Goal: Task Accomplishment & Management: Manage account settings

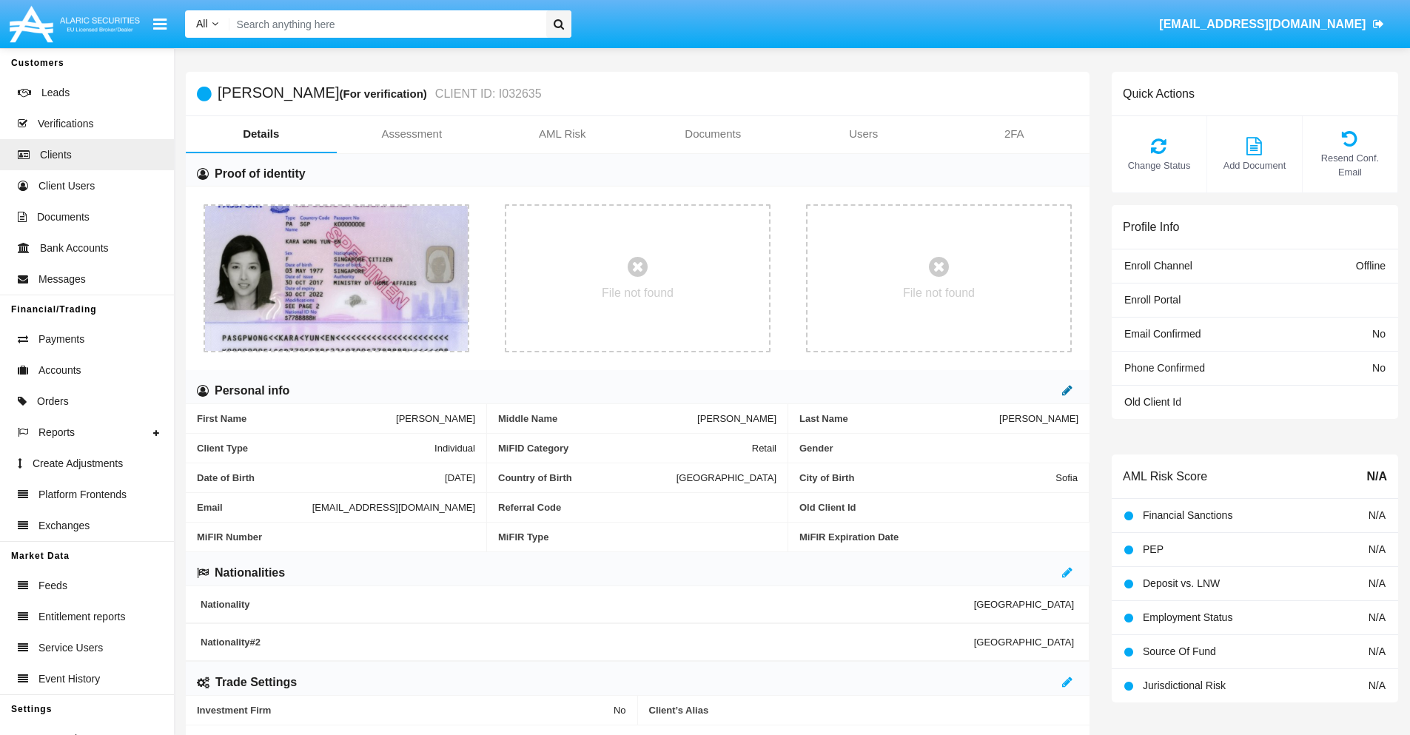
click at [1067, 390] on icon at bounding box center [1067, 390] width 10 height 12
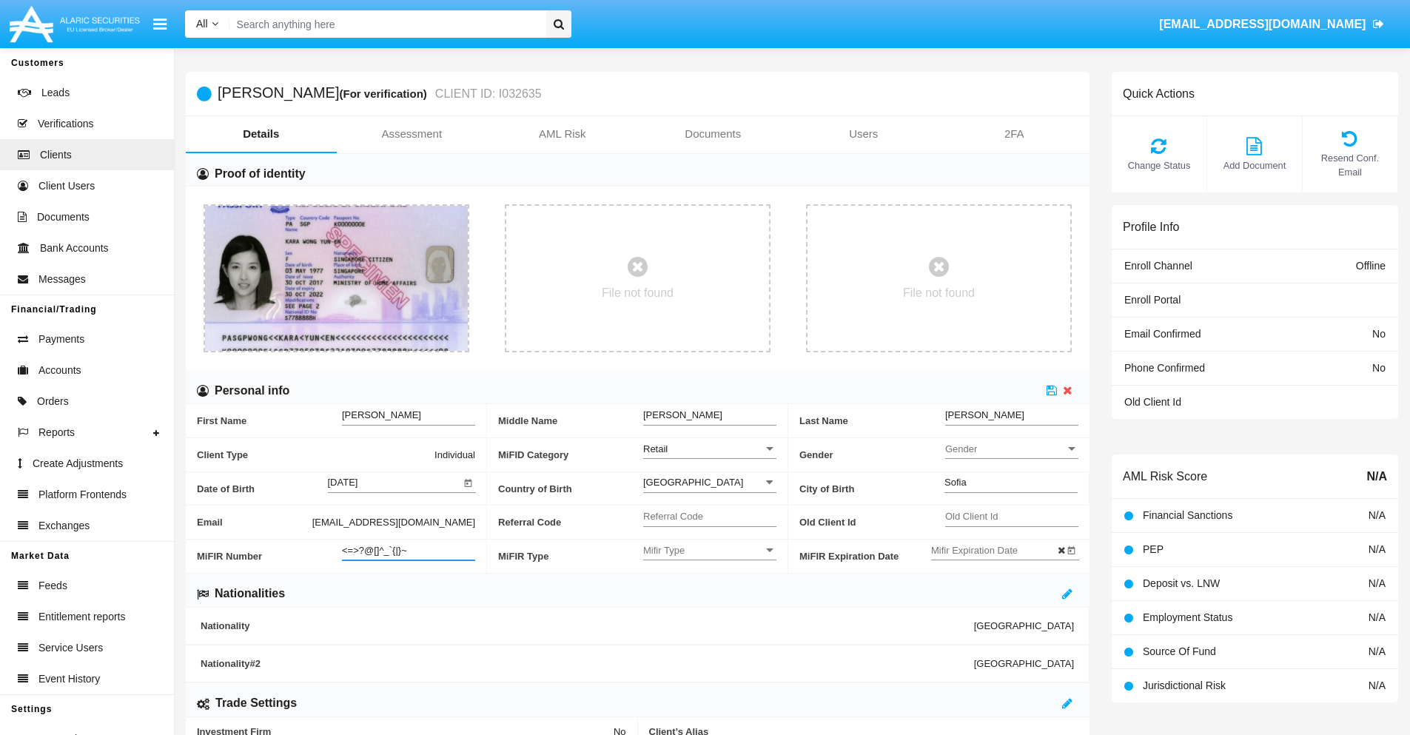
type input "<=>?@[]^_`{|}~"
click at [1052, 390] on icon at bounding box center [1051, 390] width 10 height 12
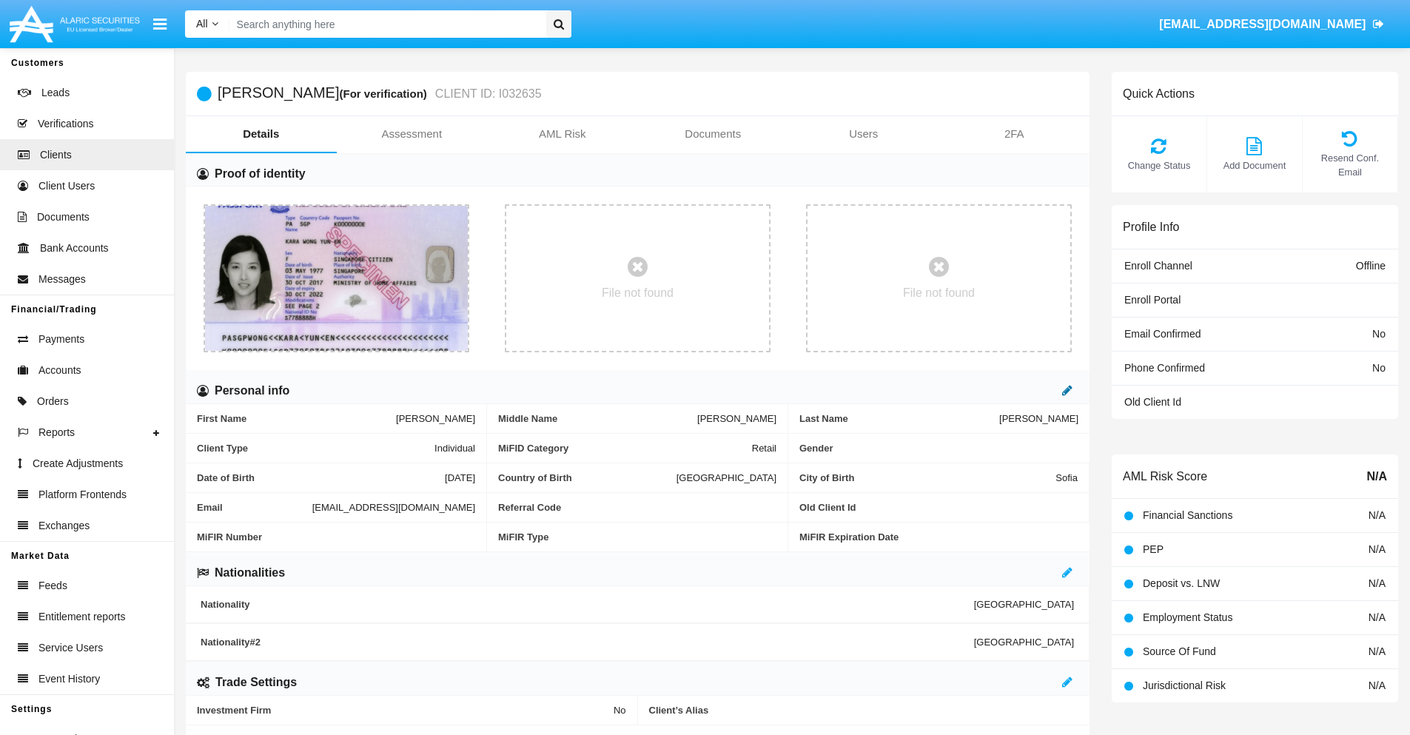
click at [1067, 390] on icon at bounding box center [1067, 390] width 10 height 12
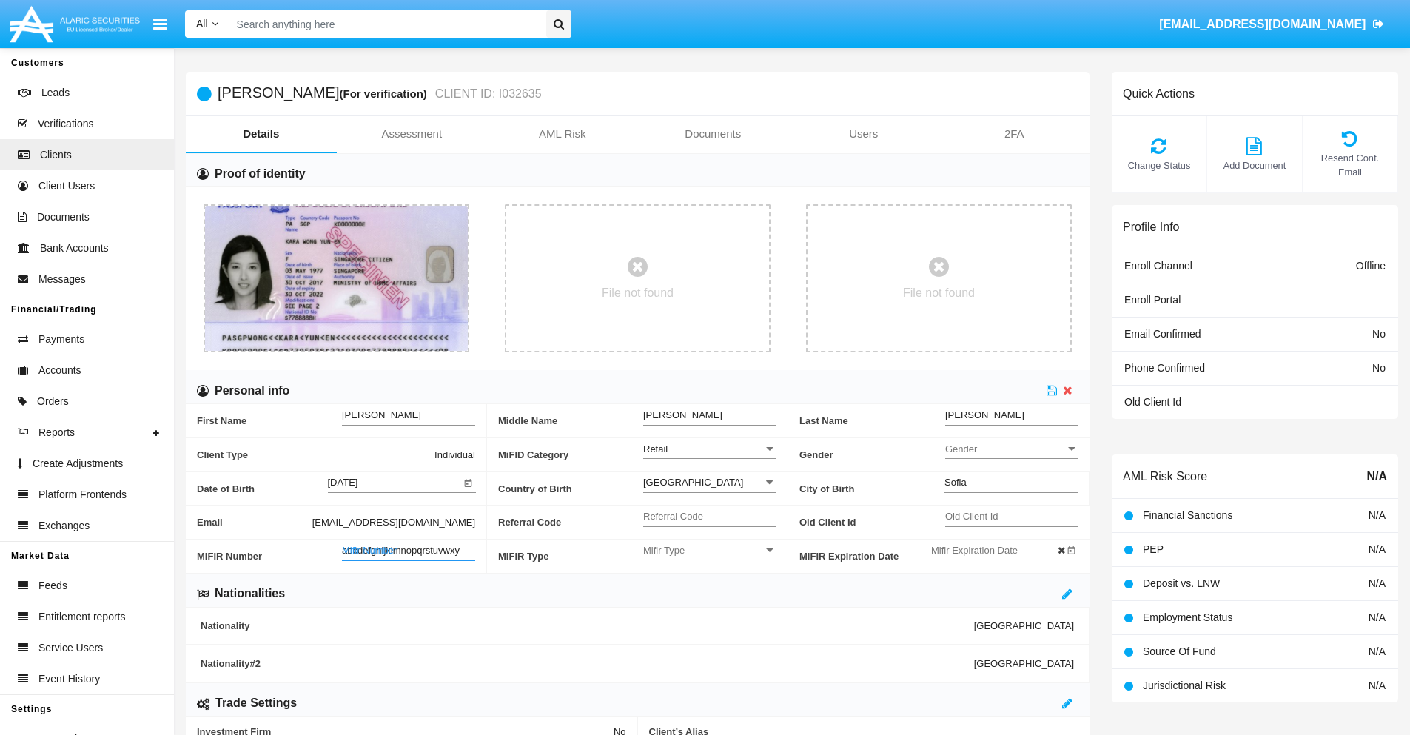
type input "abcdefghijklmnopqrstuvwxyz"
click at [1052, 390] on icon at bounding box center [1051, 390] width 10 height 12
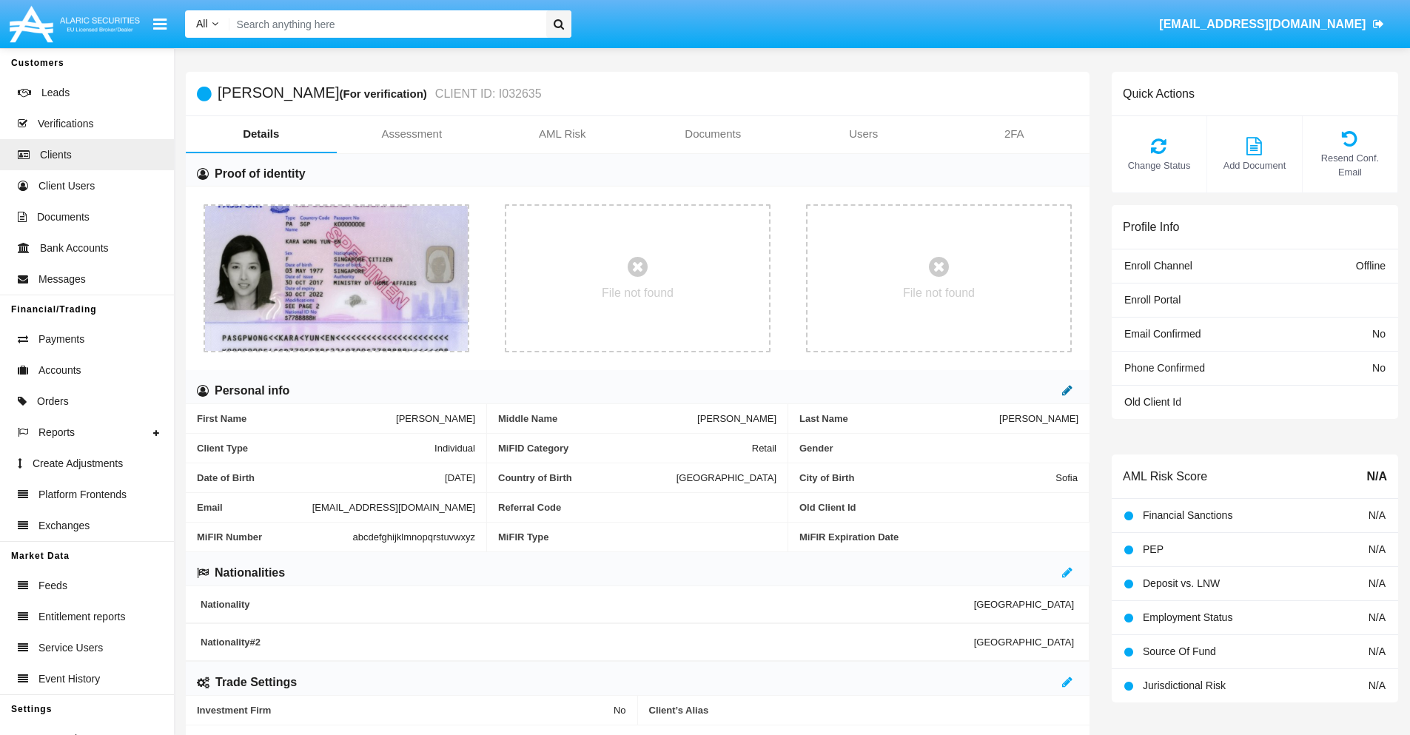
click at [1067, 390] on icon at bounding box center [1067, 390] width 10 height 12
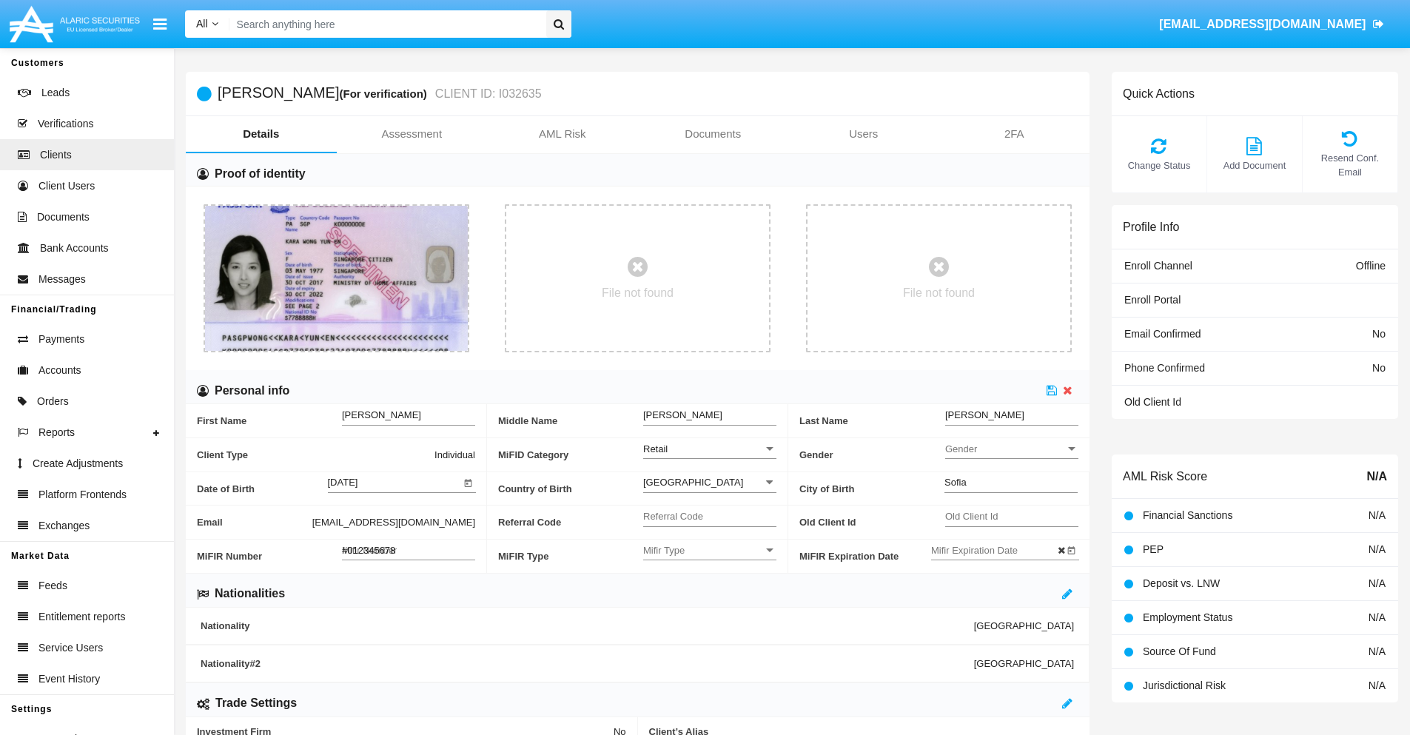
type input "#0123456789"
click at [1052, 390] on icon at bounding box center [1051, 390] width 10 height 12
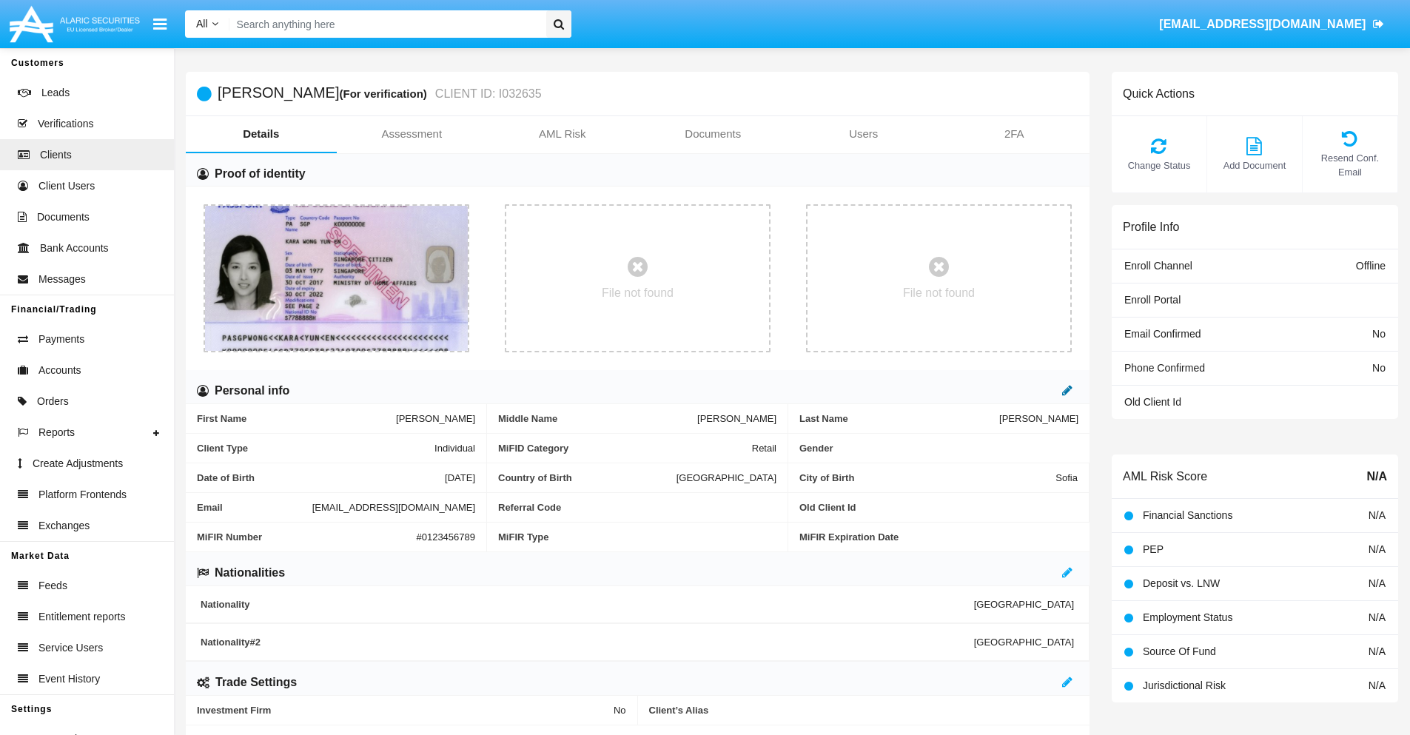
click at [1067, 390] on icon at bounding box center [1067, 390] width 10 height 12
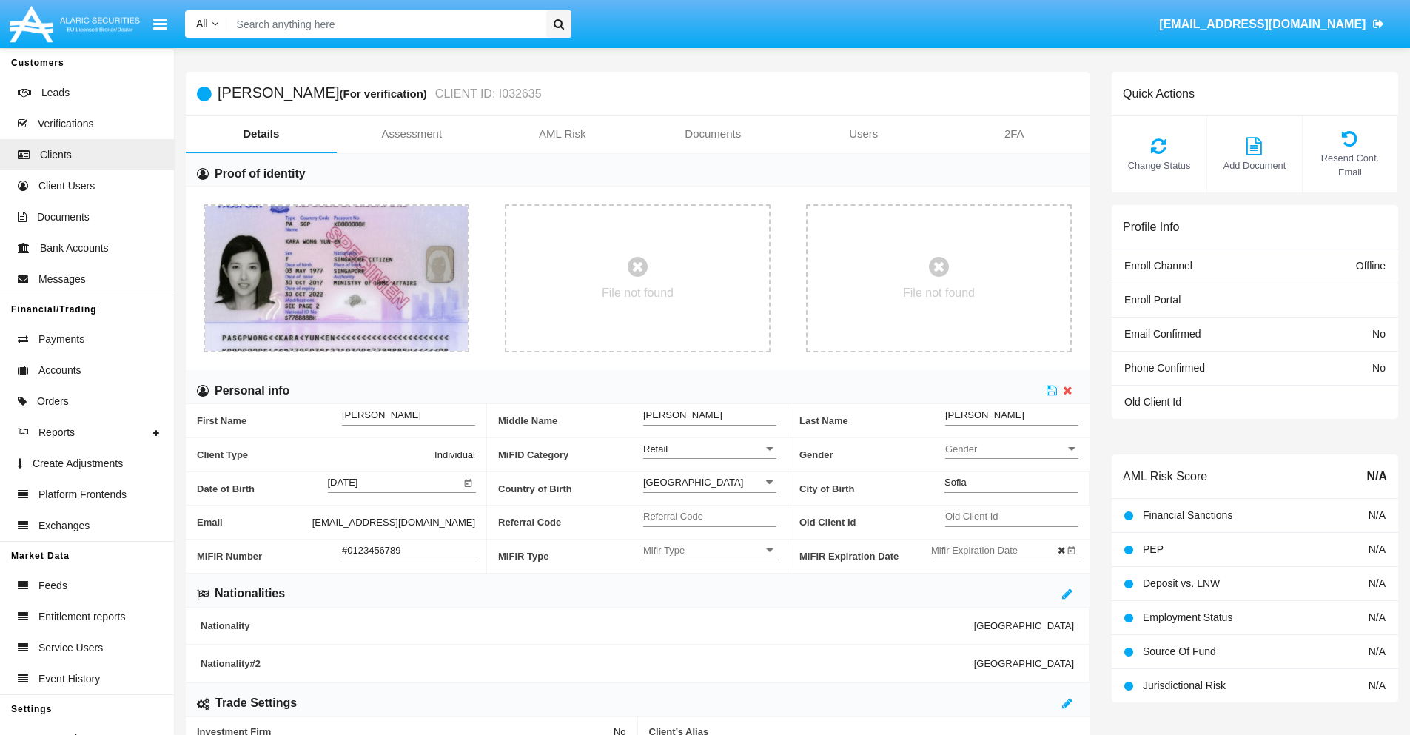
click at [408, 550] on input "#0123456789" at bounding box center [408, 550] width 133 height 13
click at [1052, 390] on icon at bounding box center [1051, 390] width 10 height 12
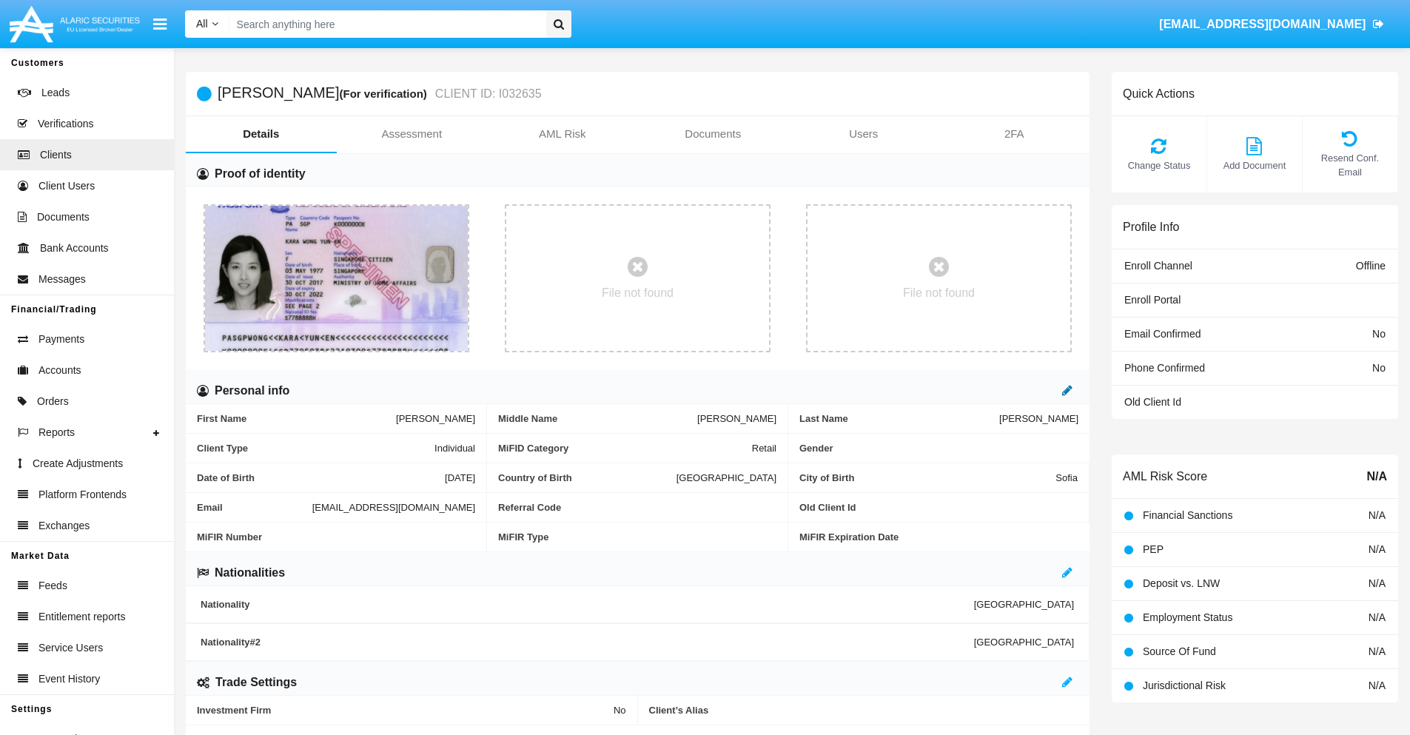
click at [1067, 390] on icon at bounding box center [1067, 390] width 10 height 12
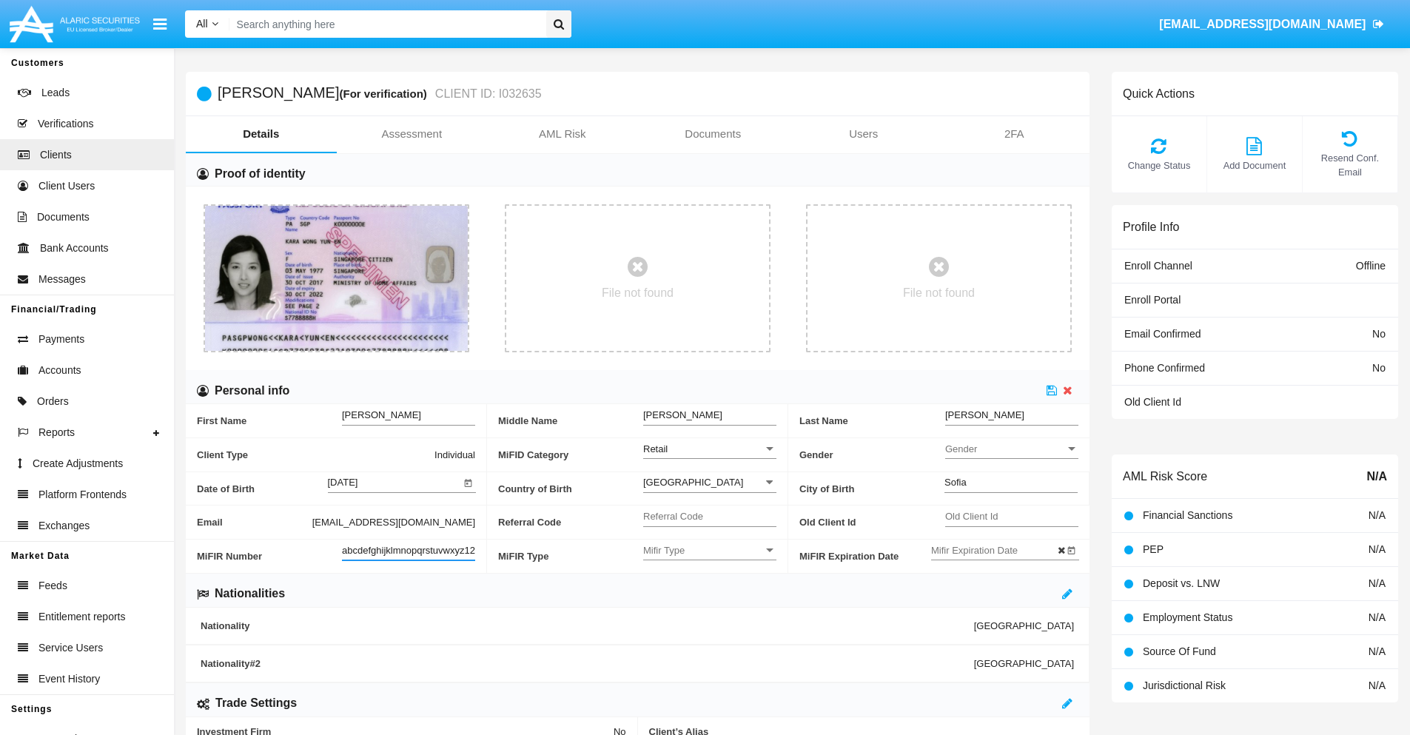
scroll to position [0, 10]
type input "abcdefghijklmnopqrstuvwxyz1234"
click at [1052, 390] on icon at bounding box center [1051, 390] width 10 height 12
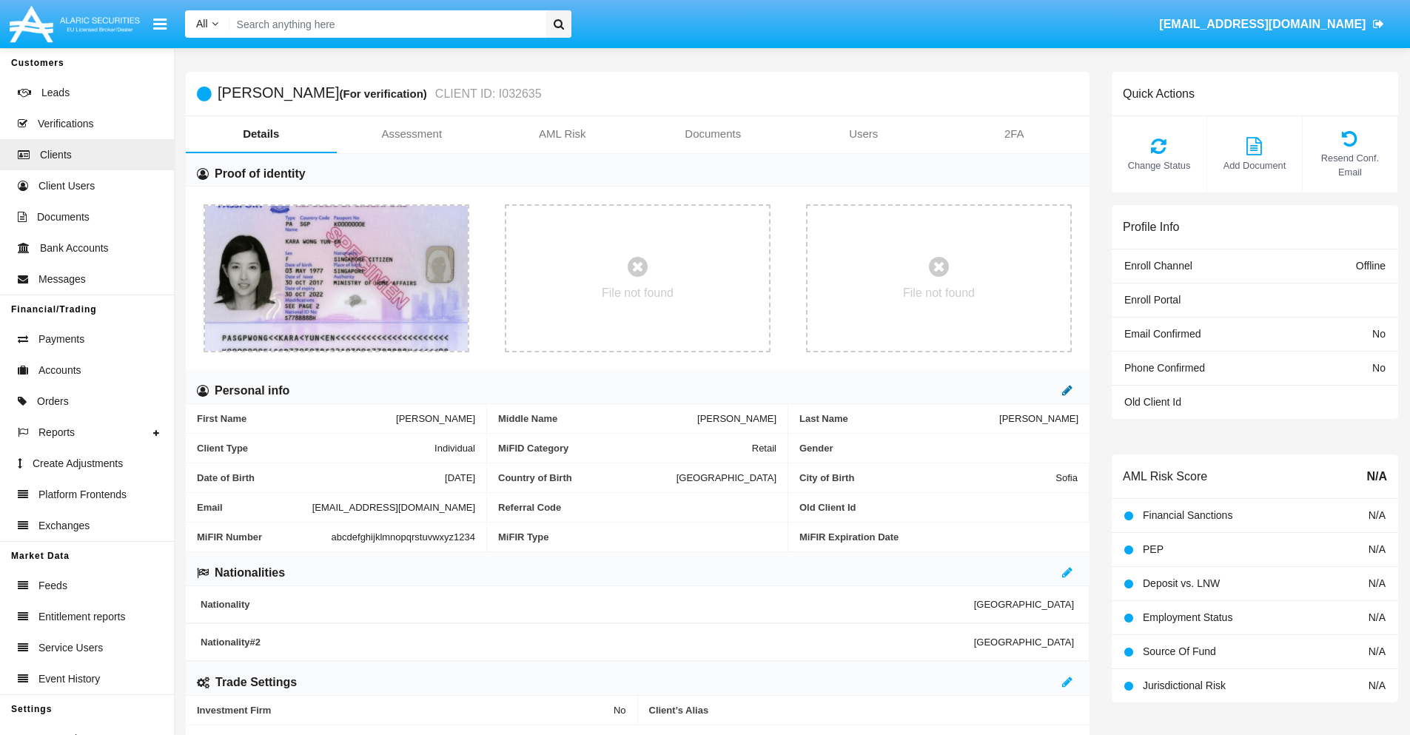
click at [1067, 390] on icon at bounding box center [1067, 390] width 10 height 12
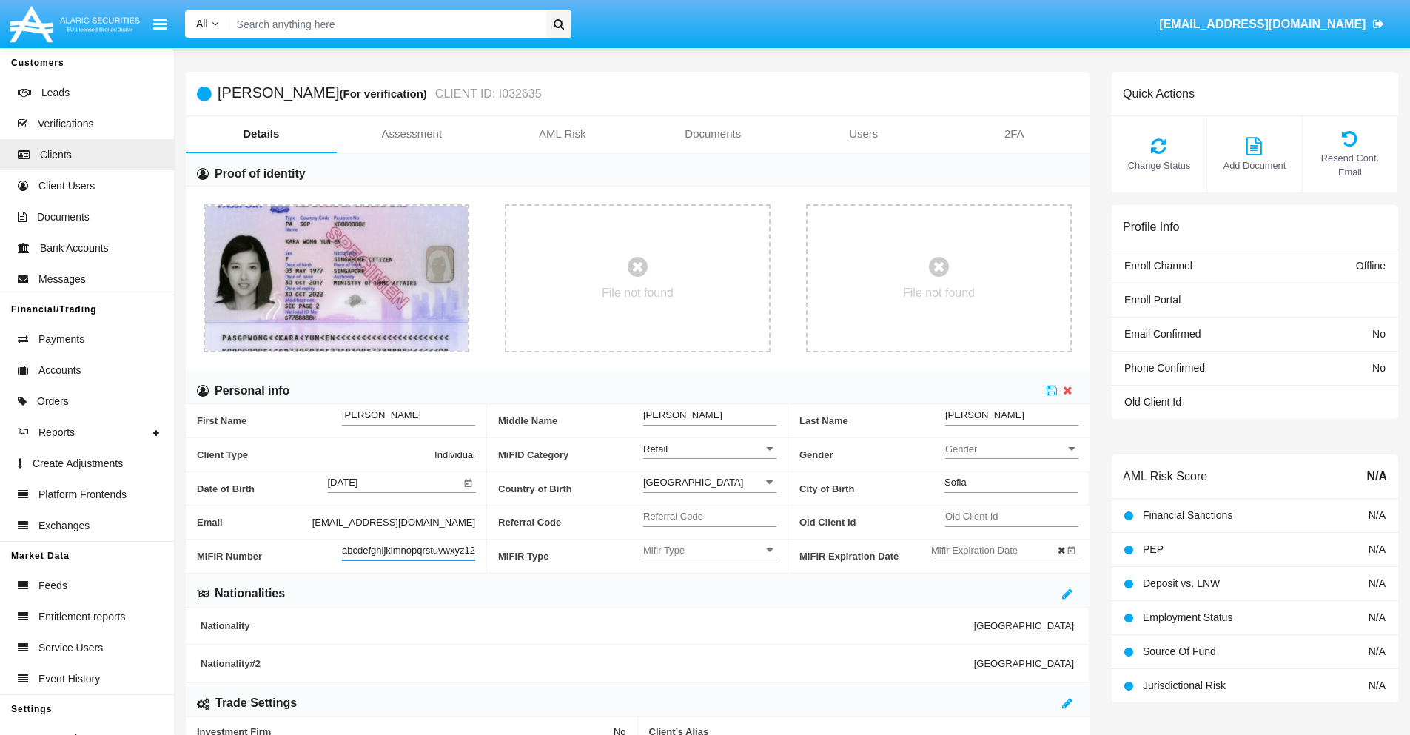
scroll to position [0, 16]
type input "abcdefghijklmnopqrstuvwxyz12345"
click at [1052, 390] on icon at bounding box center [1051, 390] width 10 height 12
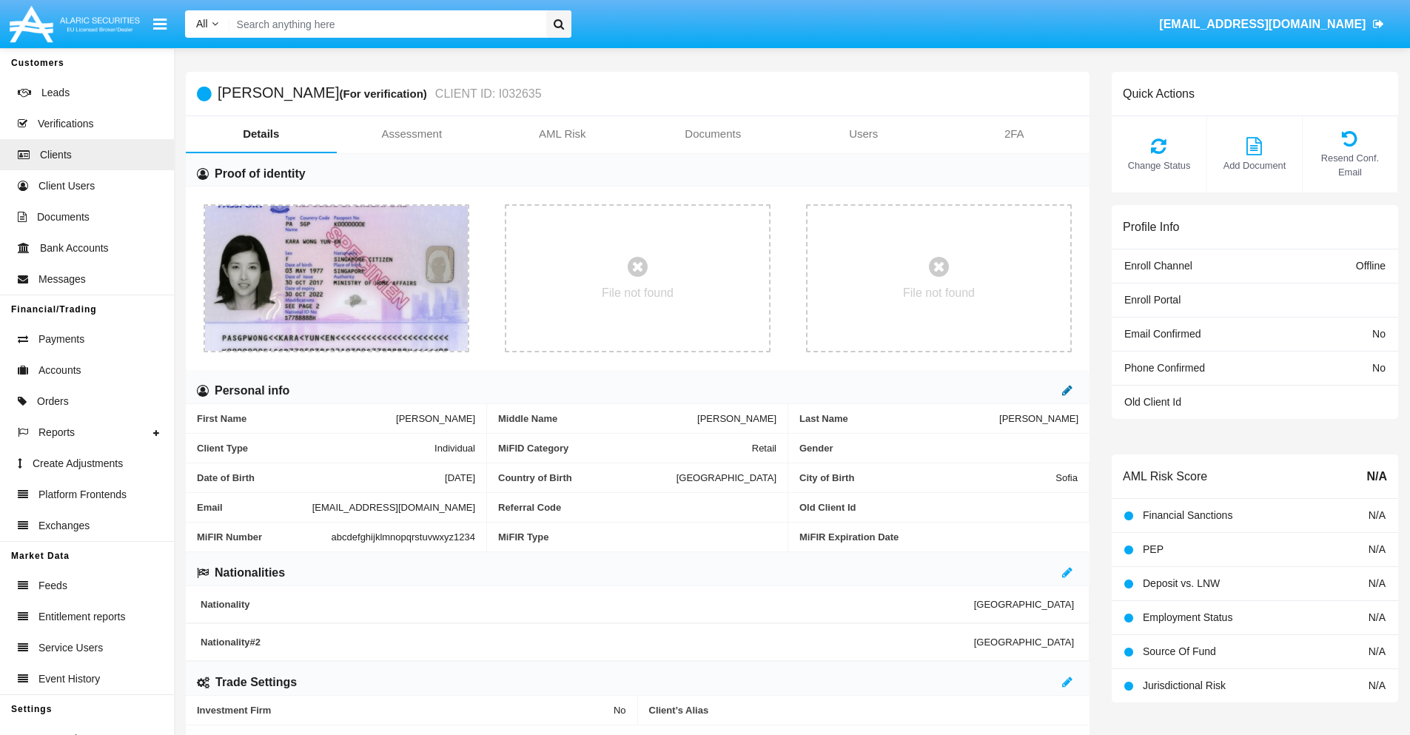
click at [1067, 390] on icon at bounding box center [1067, 390] width 10 height 12
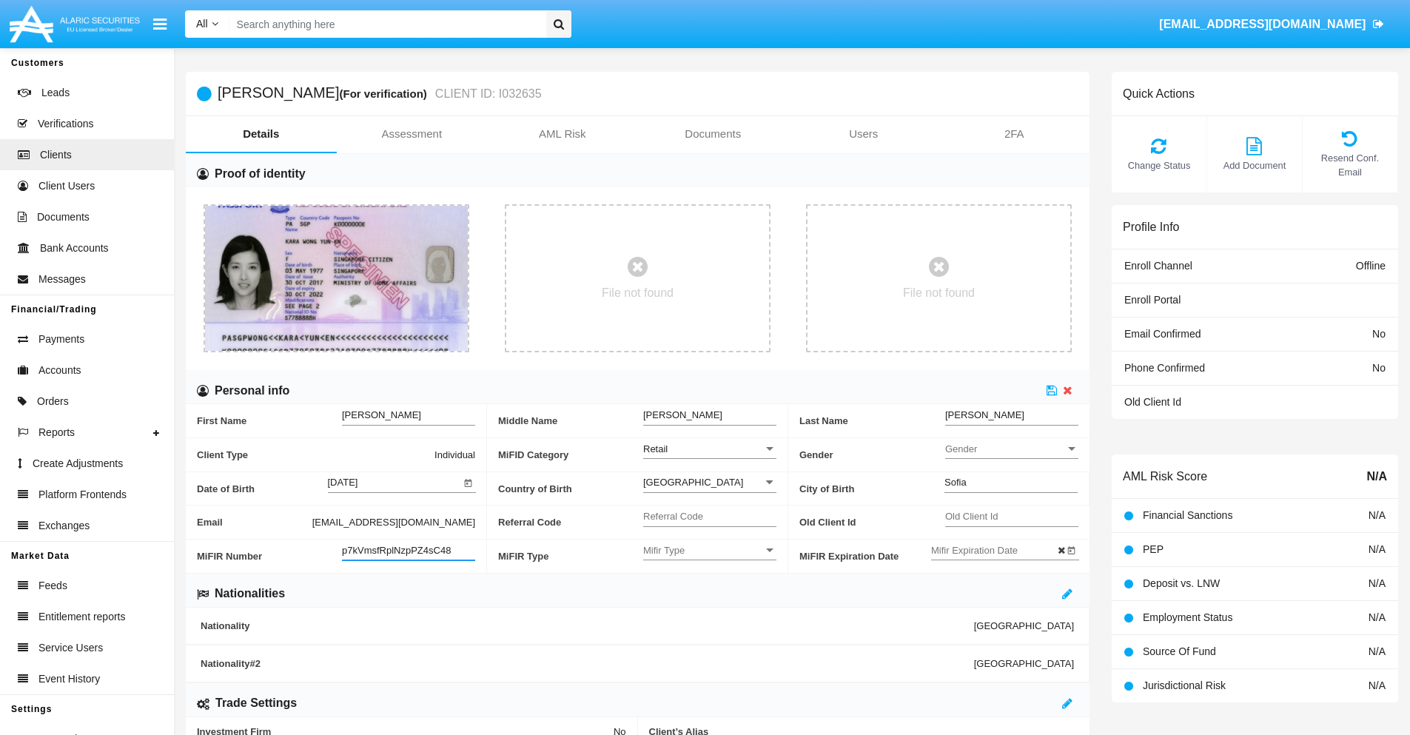
type input "p7kVmsfRplNzpPZ4sC48"
click at [710, 550] on span "Mifir Type" at bounding box center [703, 550] width 120 height 13
click at [710, 587] on span "CONCAT" at bounding box center [709, 587] width 133 height 29
click at [997, 550] on input "Mifir Expiration Date" at bounding box center [997, 550] width 133 height 13
click at [975, 300] on span "OCT 2025" at bounding box center [962, 302] width 33 height 12
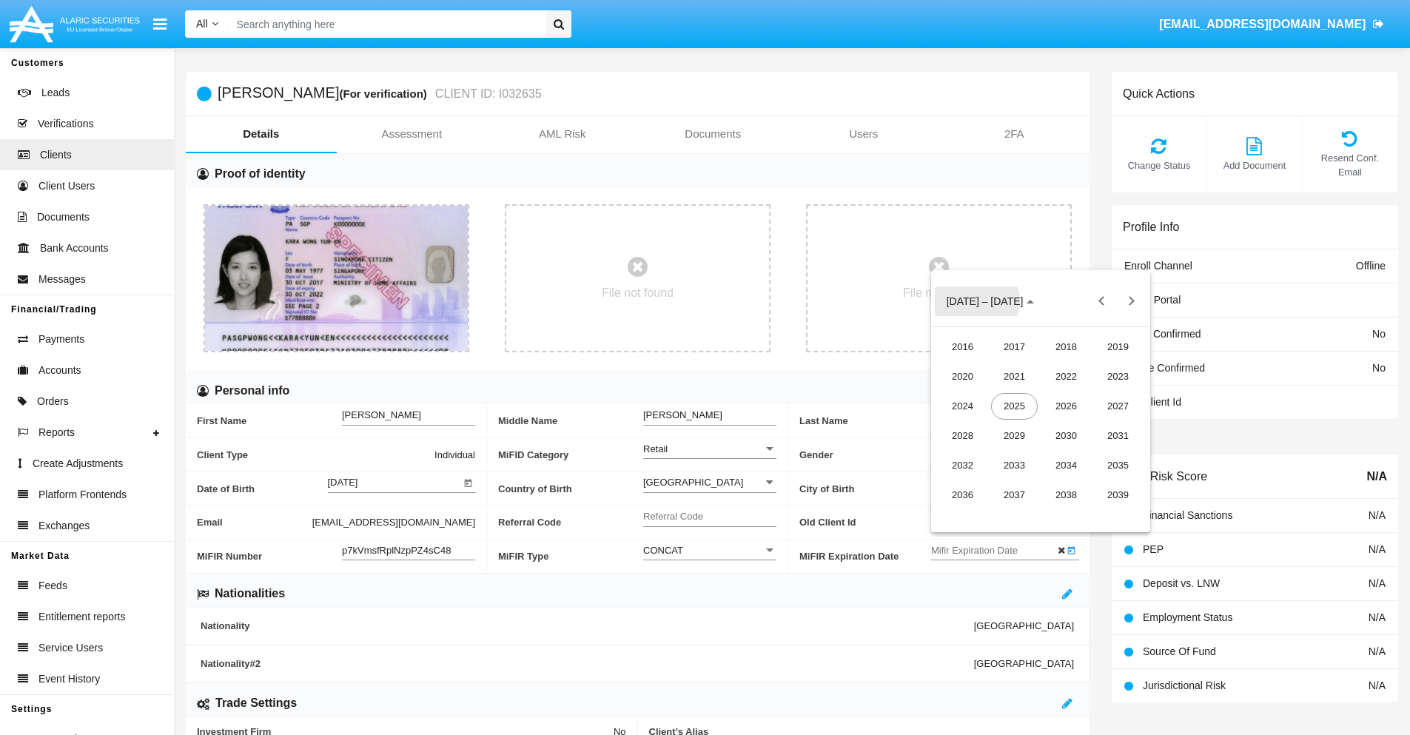
click at [1066, 435] on div "2030" at bounding box center [1066, 436] width 47 height 27
click at [962, 376] on div "JAN" at bounding box center [962, 376] width 47 height 27
click at [1010, 394] on div "1" at bounding box center [1011, 394] width 27 height 27
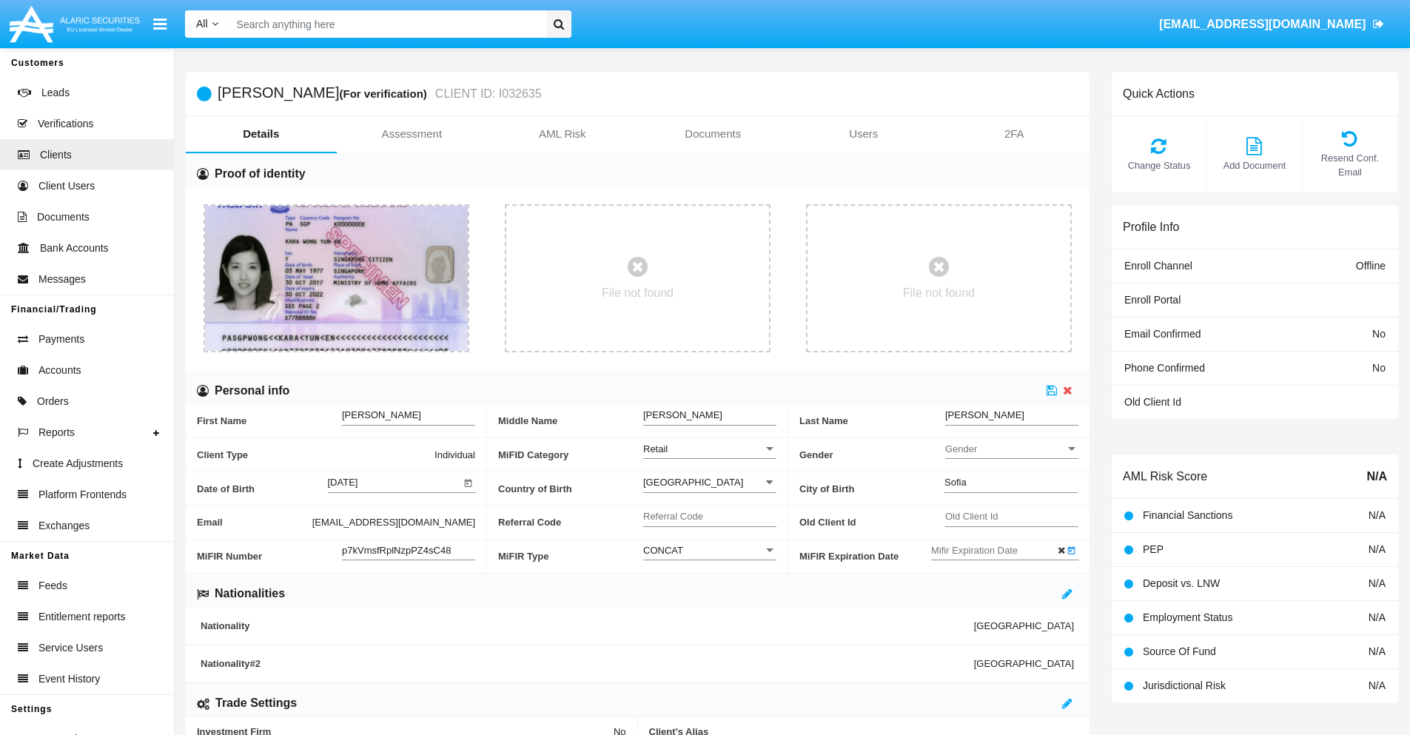
type input "01/01/30"
click at [1052, 390] on icon at bounding box center [1051, 390] width 10 height 12
